Goal: Task Accomplishment & Management: Manage account settings

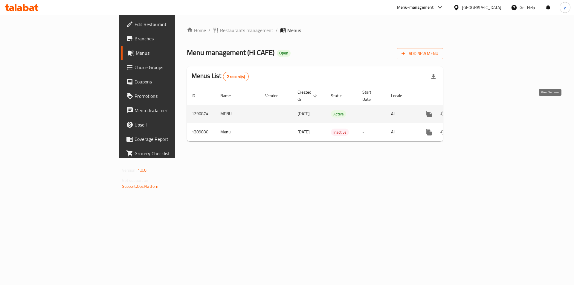
click at [476, 110] on icon "enhanced table" at bounding box center [471, 113] width 7 height 7
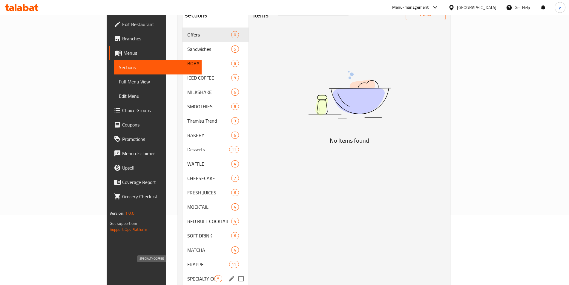
scroll to position [65, 0]
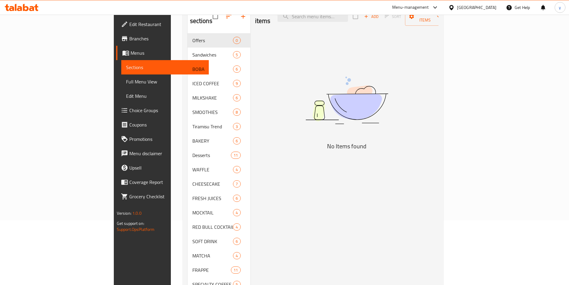
click at [129, 109] on span "Choice Groups" at bounding box center [166, 110] width 75 height 7
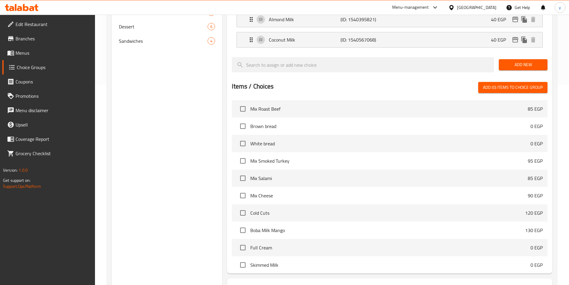
scroll to position [204, 0]
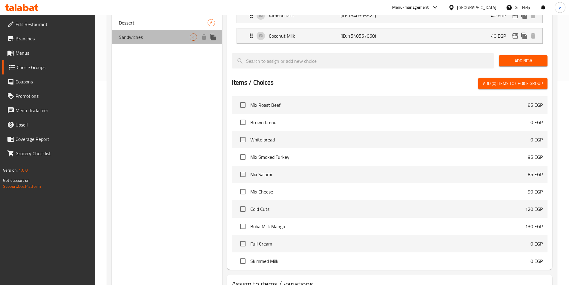
click at [124, 36] on span "Sandwiches" at bounding box center [154, 36] width 71 height 7
type input "Sandwiches"
type input "سندوتشات"
type input "1"
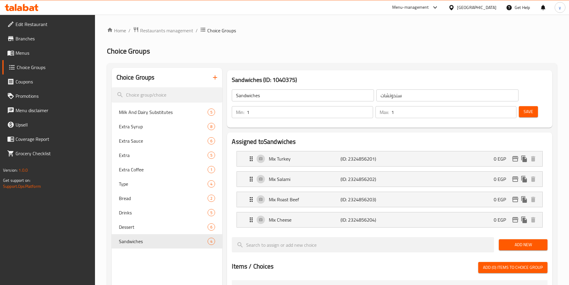
scroll to position [0, 0]
drag, startPoint x: 167, startPoint y: 22, endPoint x: 166, endPoint y: 28, distance: 5.8
click at [167, 22] on div "Home / Restaurants management / Choice Groups Choice Groups Choice Groups Milk …" at bounding box center [332, 265] width 474 height 500
click at [165, 33] on span "Restaurants management" at bounding box center [166, 30] width 53 height 7
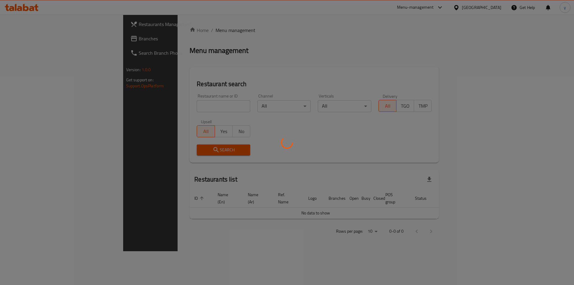
click at [21, 41] on div at bounding box center [287, 142] width 574 height 285
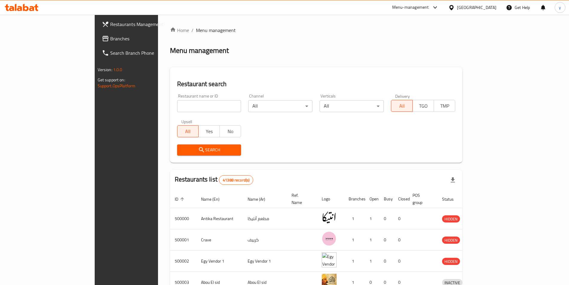
click at [110, 41] on span "Branches" at bounding box center [147, 38] width 75 height 7
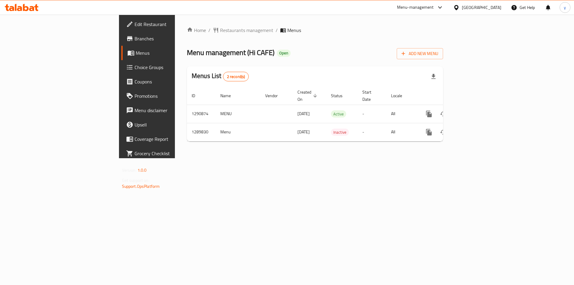
click at [135, 69] on span "Choice Groups" at bounding box center [173, 67] width 76 height 7
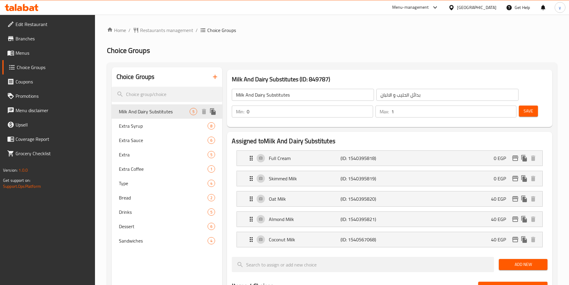
click at [145, 113] on span "Milk And Dairy Substitutes" at bounding box center [154, 111] width 71 height 7
click at [132, 139] on span "Extra Sauce" at bounding box center [154, 140] width 71 height 7
type input "Extra Sauce"
type input "صوص إضافي"
type input "6"
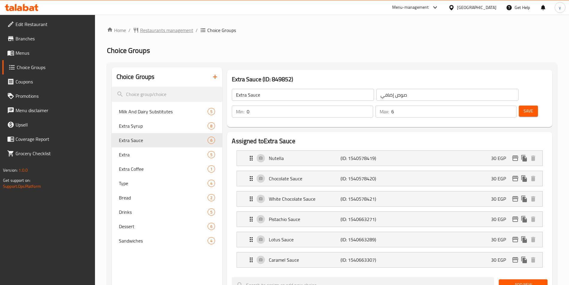
click at [149, 30] on span "Restaurants management" at bounding box center [166, 30] width 53 height 7
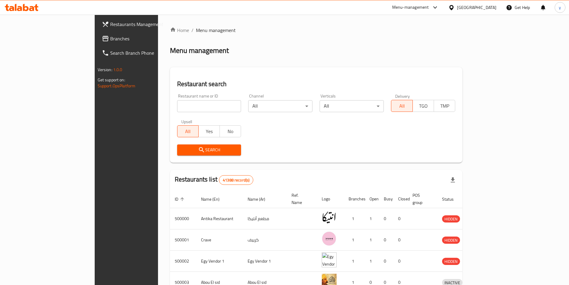
click at [110, 38] on span "Branches" at bounding box center [147, 38] width 75 height 7
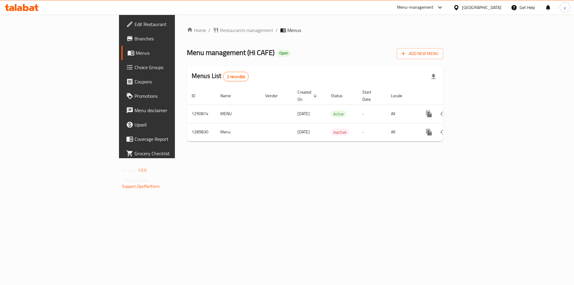
click at [135, 79] on span "Coupons" at bounding box center [173, 81] width 76 height 7
click at [121, 62] on link "Choice Groups" at bounding box center [168, 67] width 94 height 14
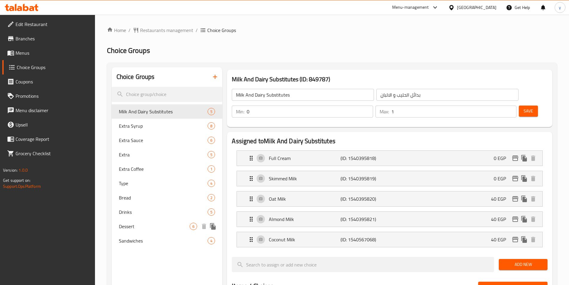
click at [129, 227] on span "Dessert" at bounding box center [154, 226] width 71 height 7
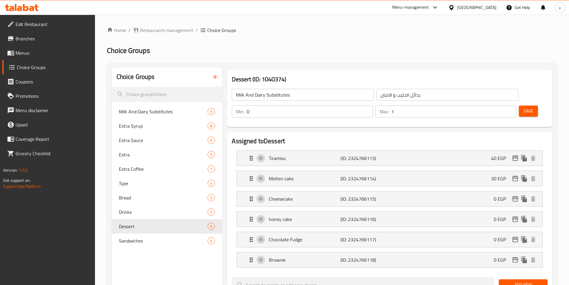
type input "Dessert"
type input "حلويات"
type input "1"
click at [163, 30] on span "Restaurants management" at bounding box center [166, 30] width 53 height 7
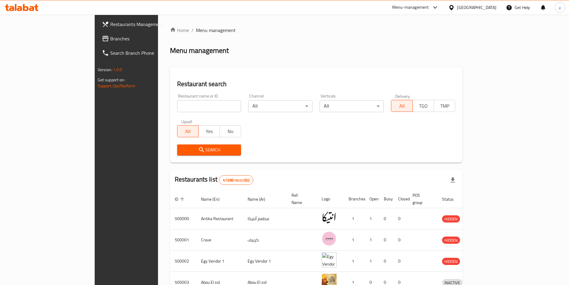
drag, startPoint x: 32, startPoint y: 37, endPoint x: 40, endPoint y: 33, distance: 9.5
click at [110, 37] on span "Branches" at bounding box center [147, 38] width 75 height 7
